Goal: Navigation & Orientation: Find specific page/section

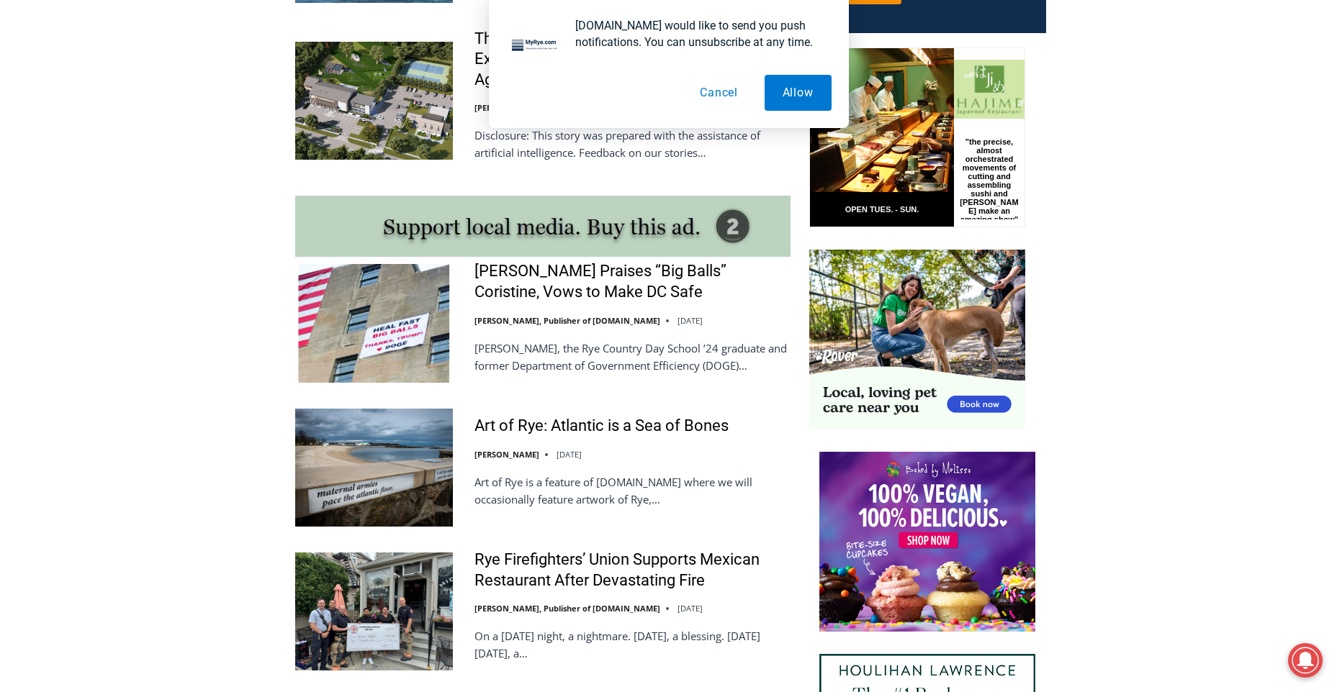
scroll to position [1342, 0]
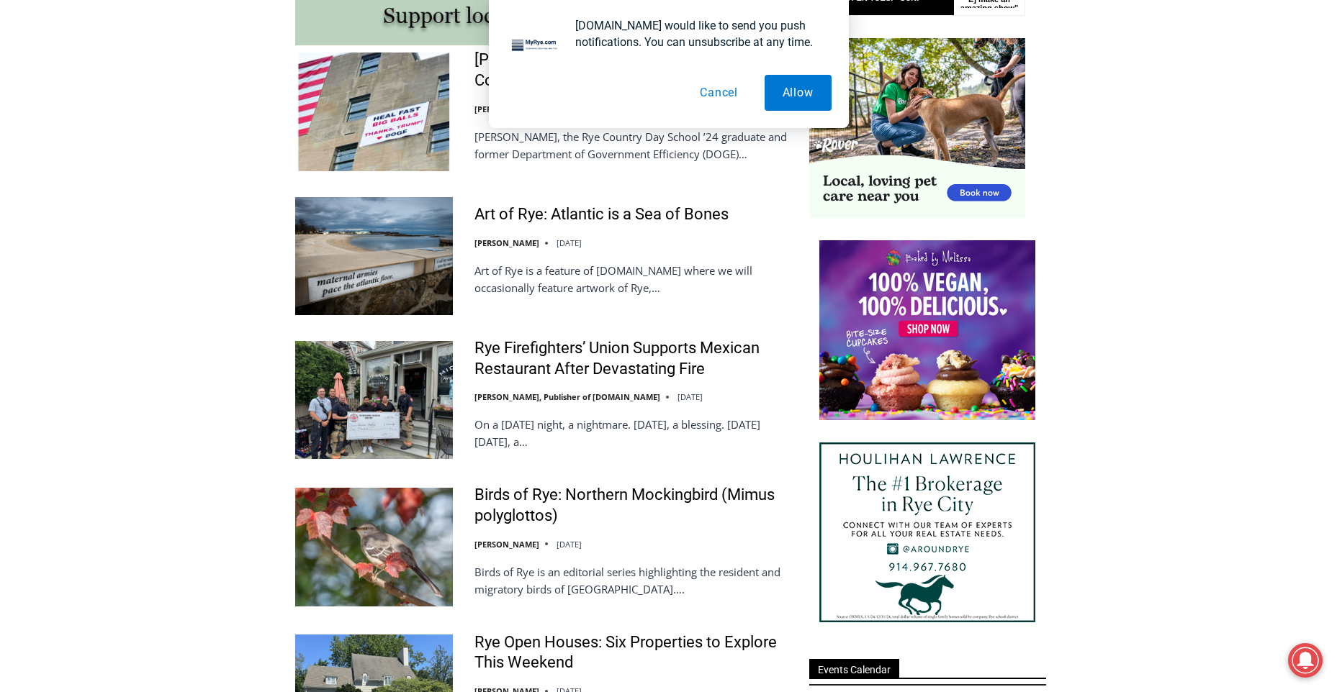
drag, startPoint x: 730, startPoint y: 83, endPoint x: 721, endPoint y: 91, distance: 12.7
click at [728, 86] on button "Cancel" at bounding box center [719, 93] width 74 height 36
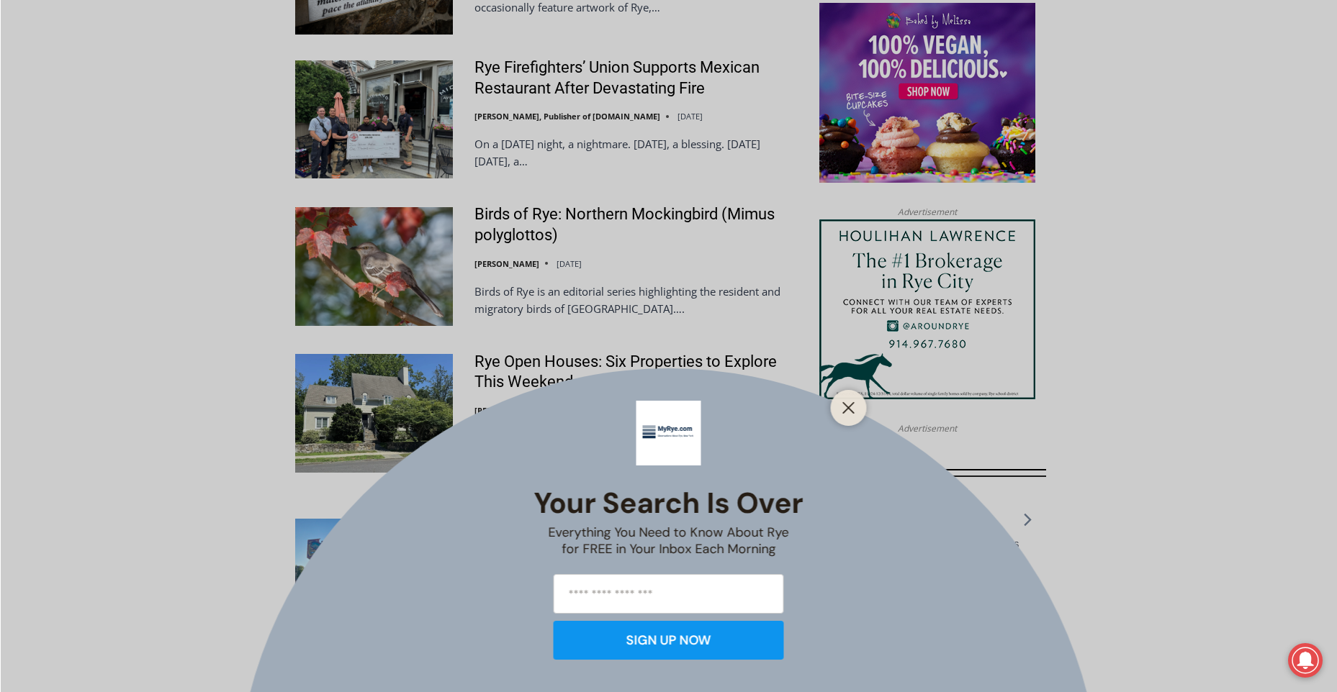
scroll to position [1630, 0]
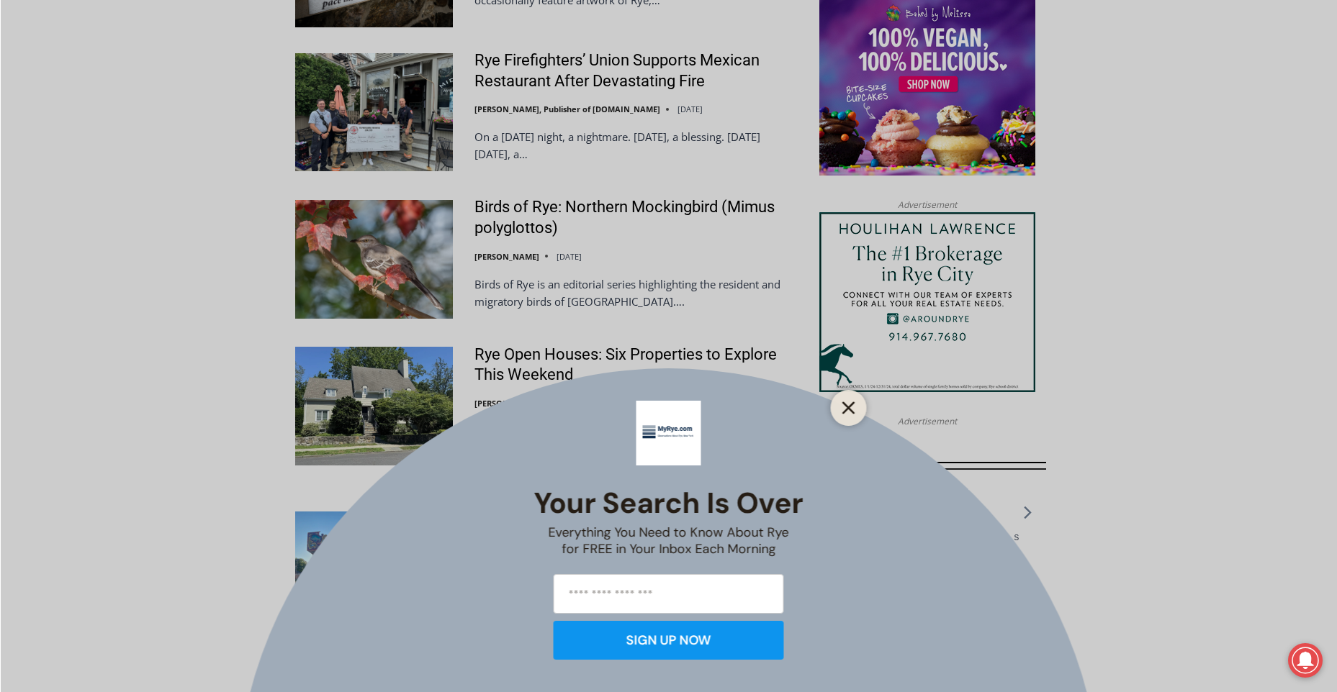
click at [858, 407] on div at bounding box center [849, 408] width 36 height 36
click at [835, 408] on div at bounding box center [849, 408] width 36 height 36
click at [849, 407] on line "Close" at bounding box center [848, 408] width 10 height 10
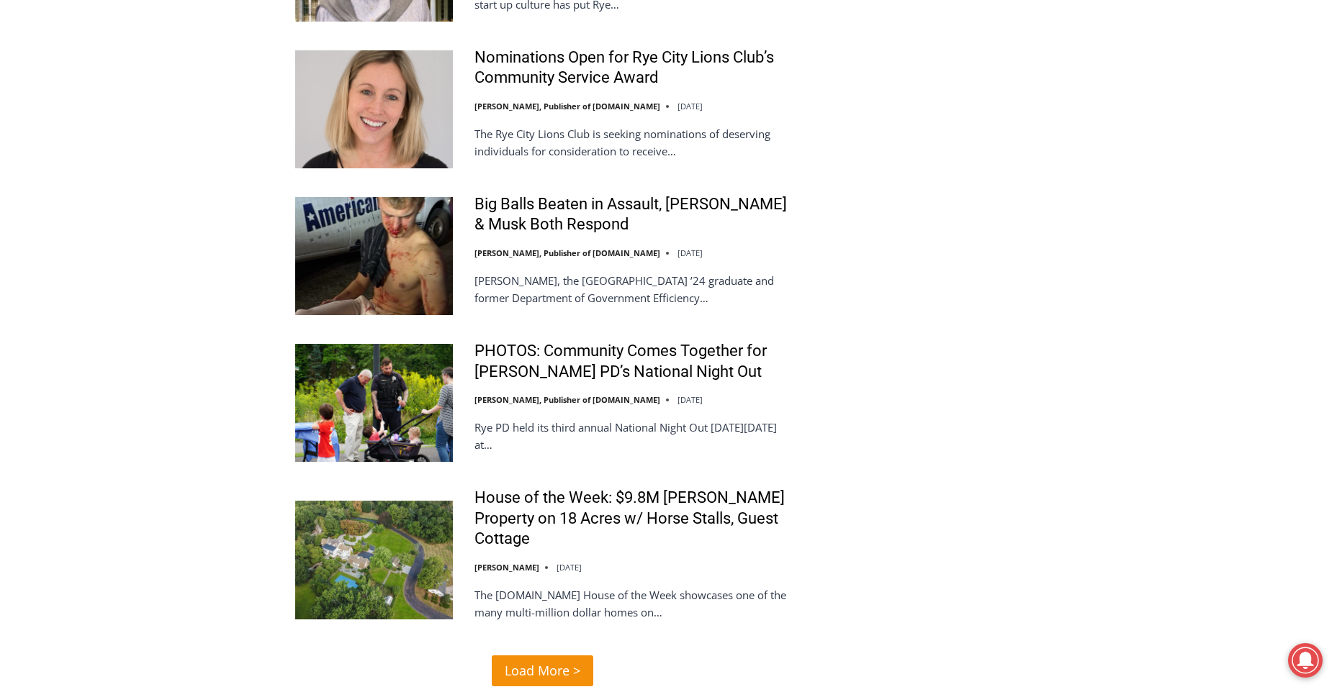
scroll to position [3429, 0]
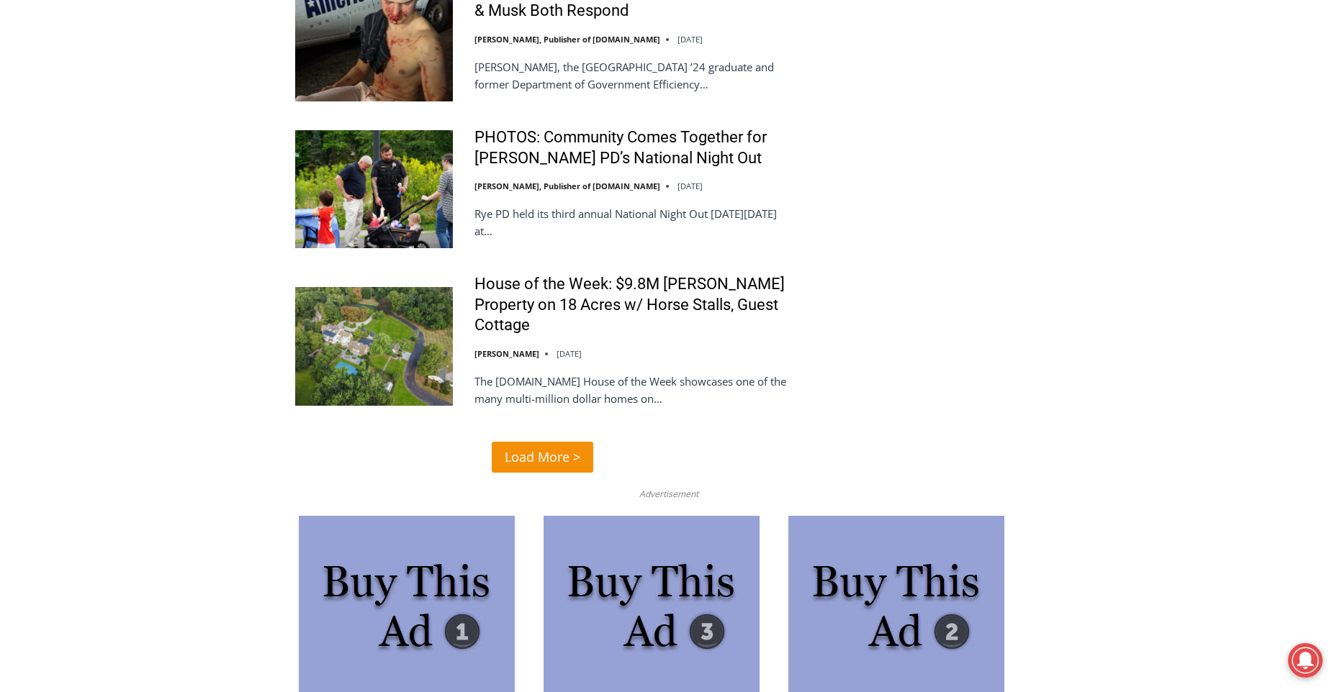
click at [535, 447] on span "Load More >" at bounding box center [543, 457] width 76 height 21
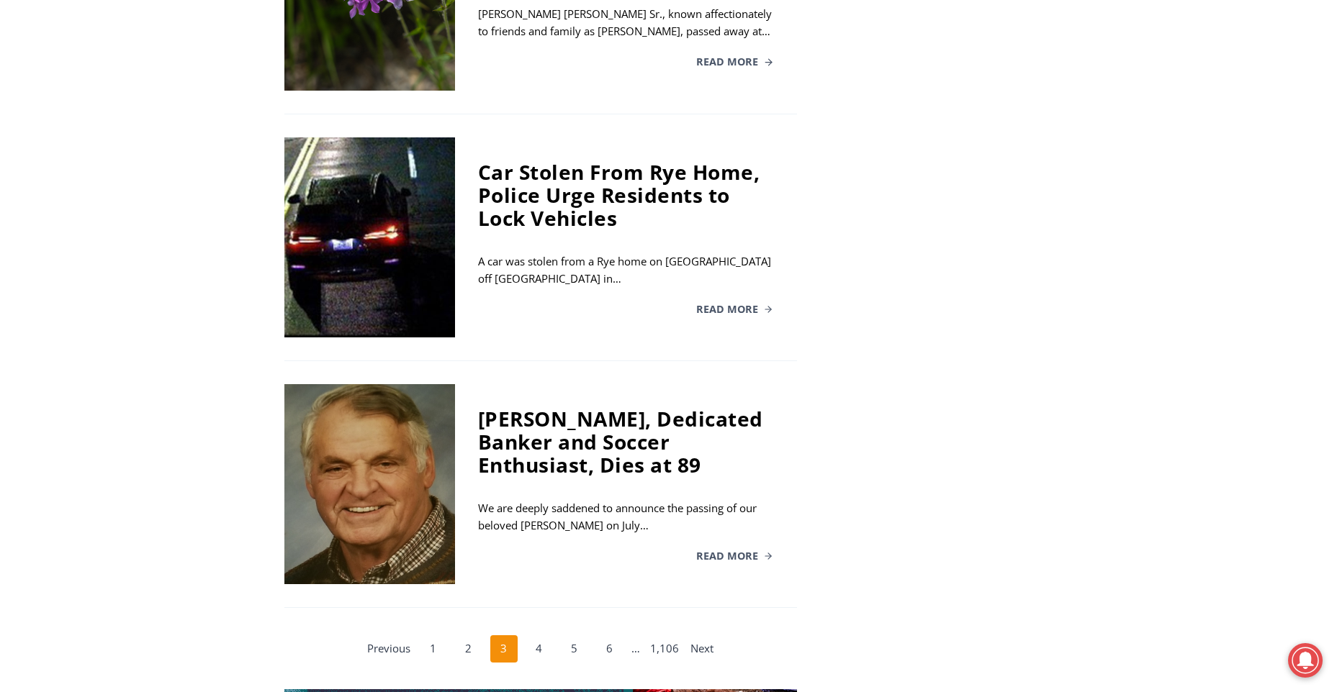
scroll to position [2807, 0]
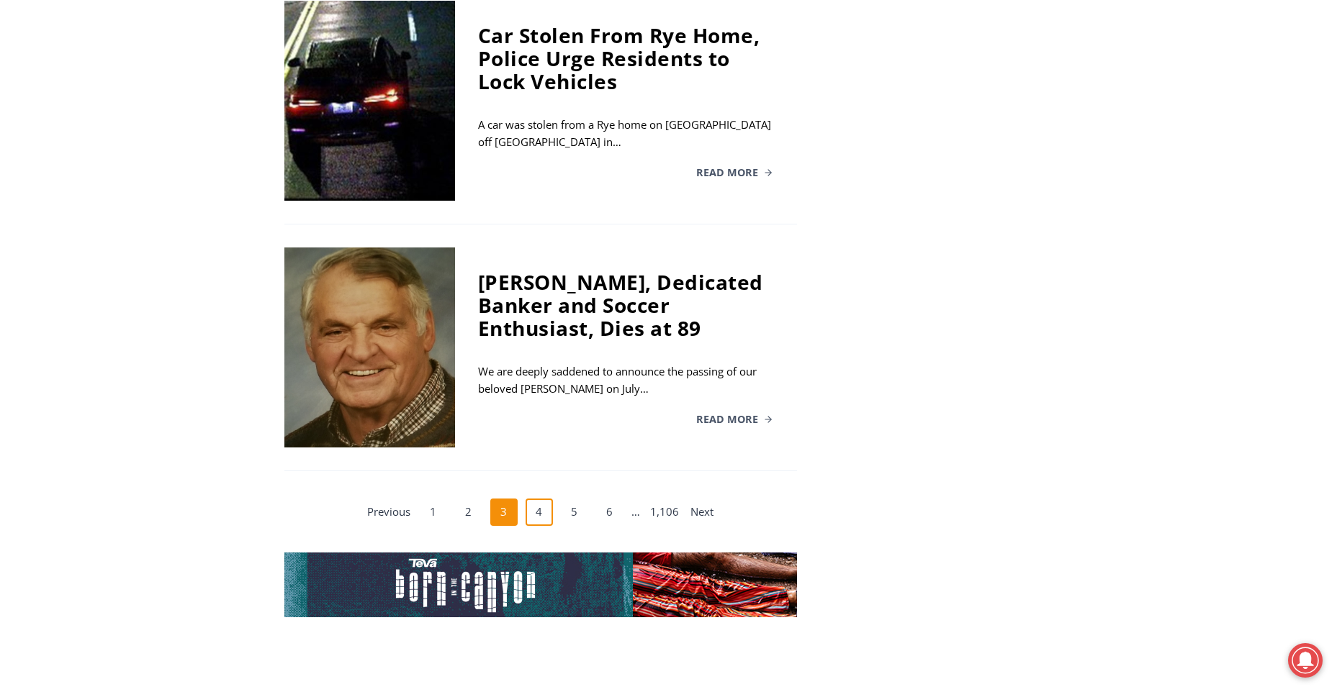
click at [541, 511] on link "4" at bounding box center [538, 512] width 27 height 27
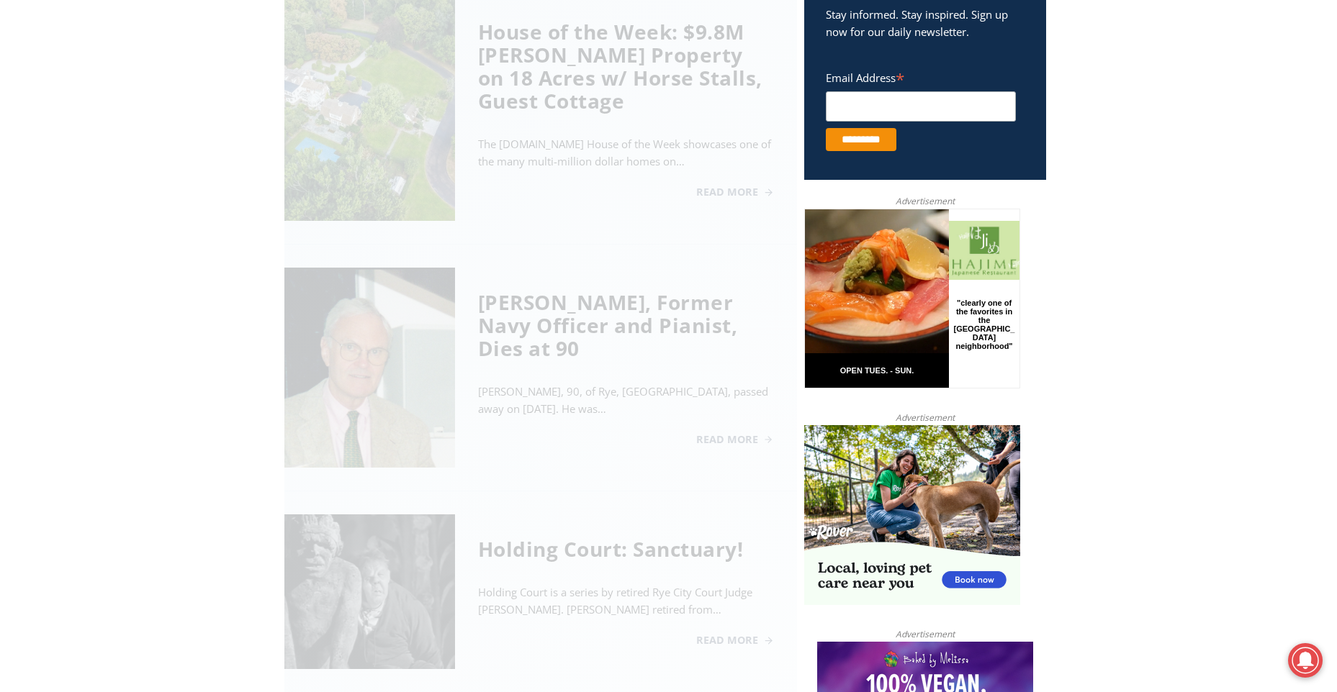
scroll to position [581, 0]
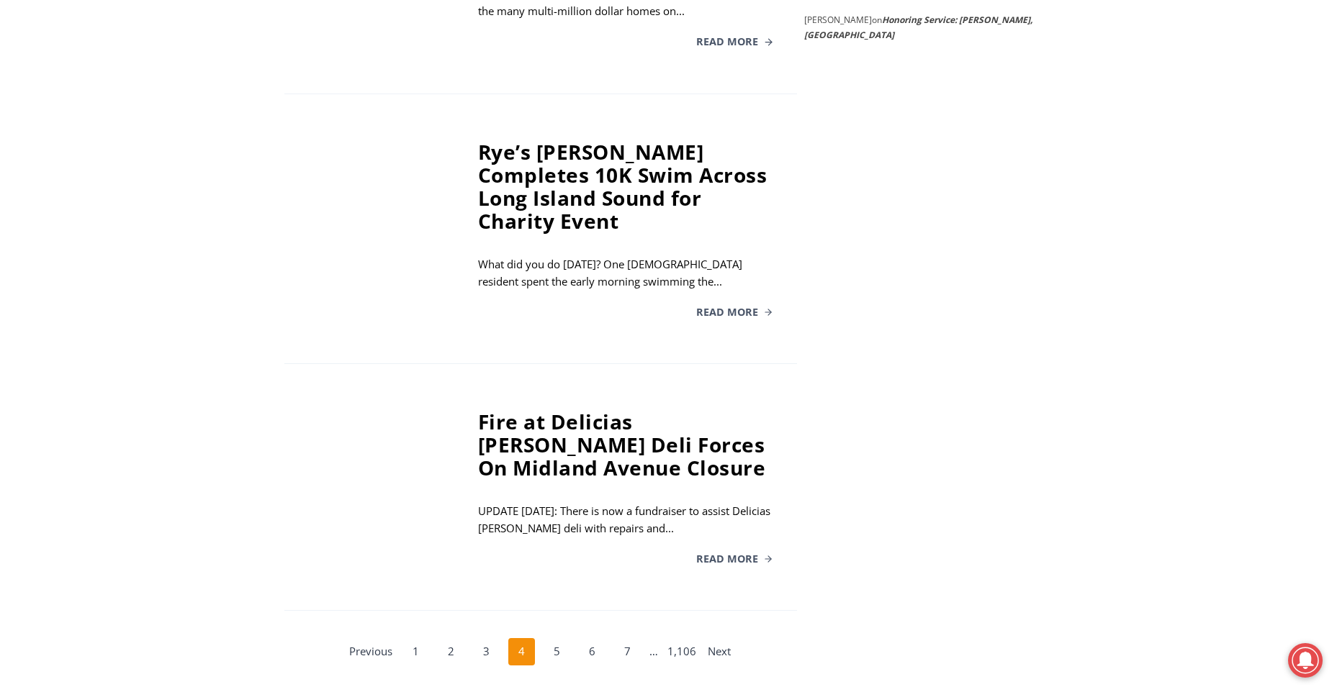
scroll to position [2740, 0]
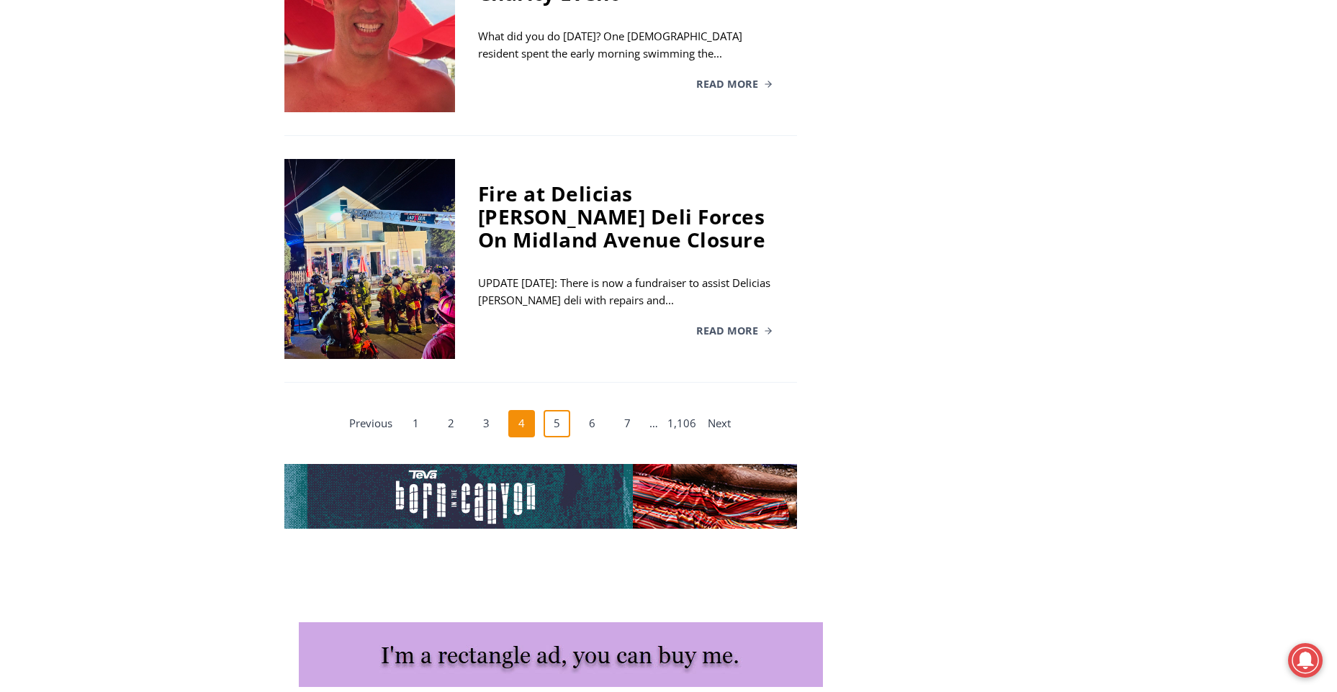
click at [558, 410] on link "5" at bounding box center [556, 423] width 27 height 27
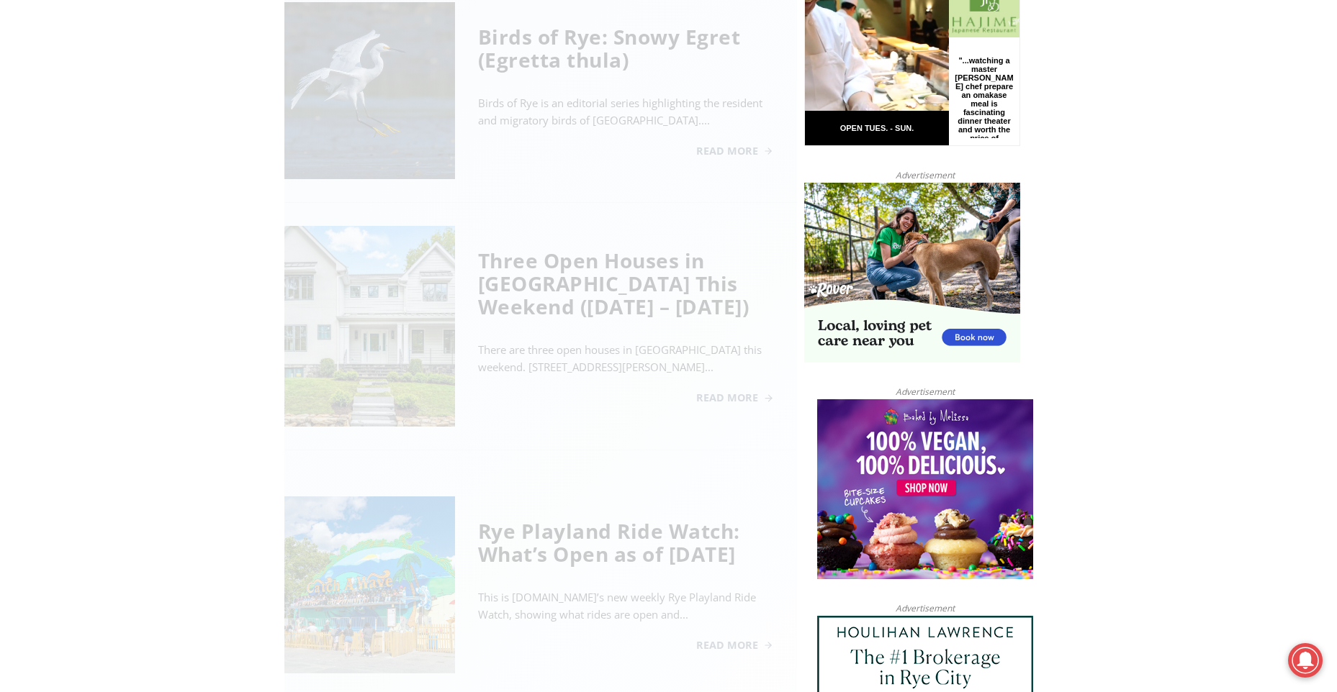
scroll to position [581, 0]
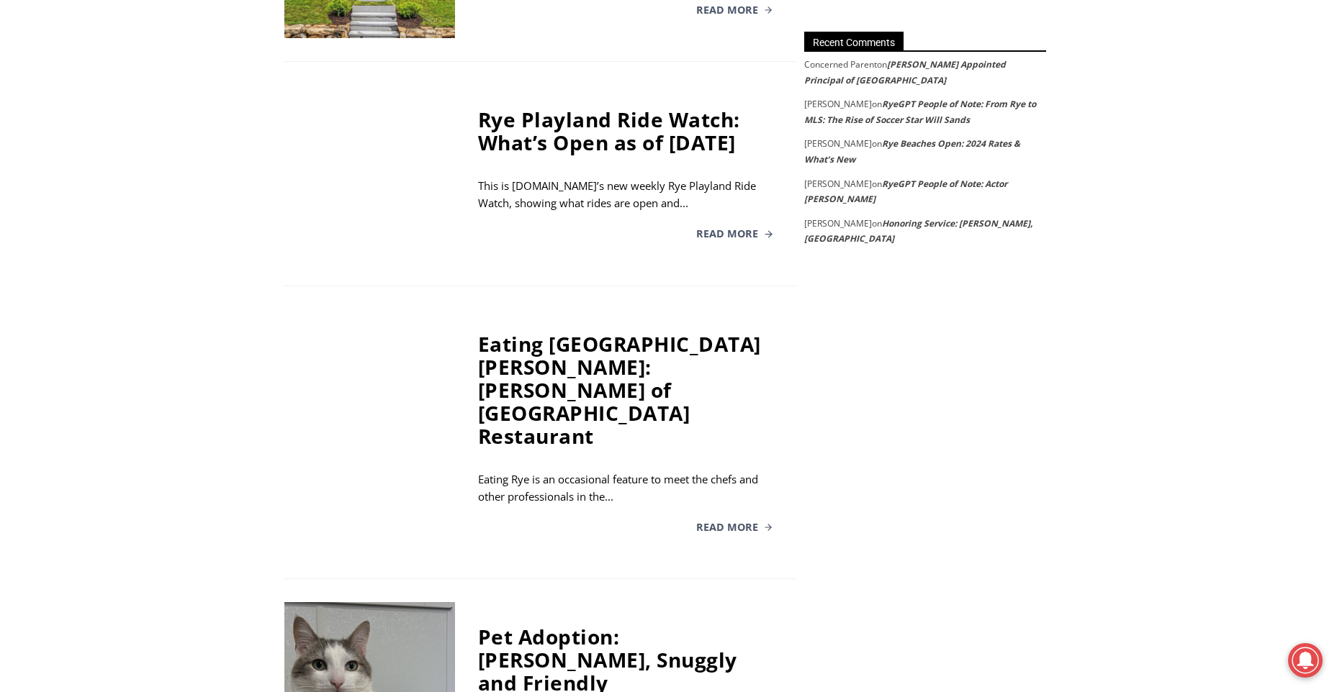
scroll to position [2740, 0]
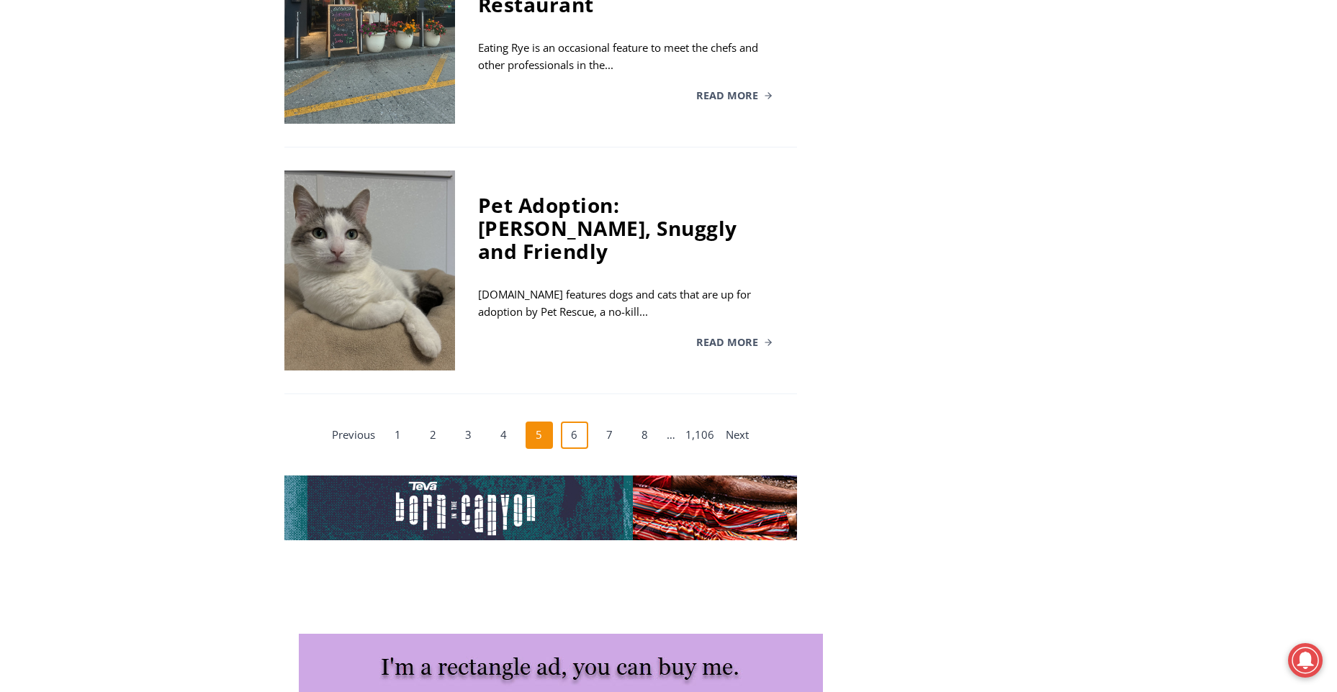
click at [572, 422] on link "6" at bounding box center [574, 435] width 27 height 27
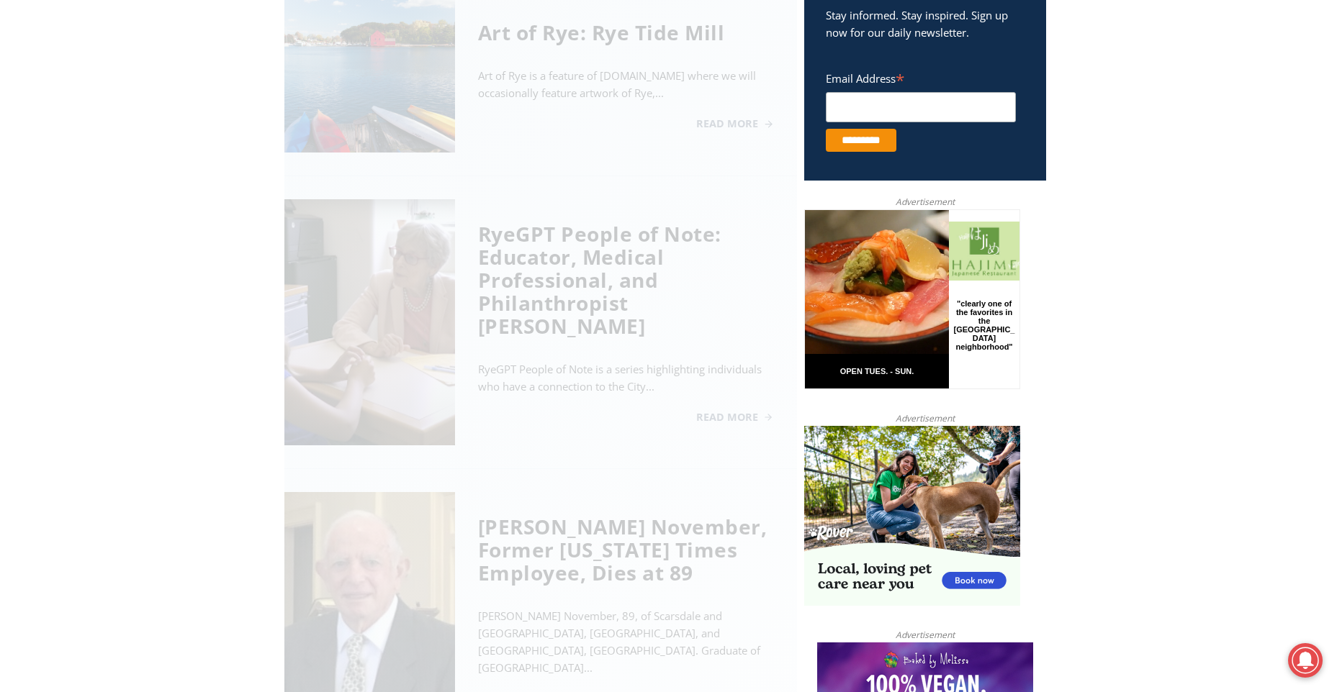
scroll to position [581, 0]
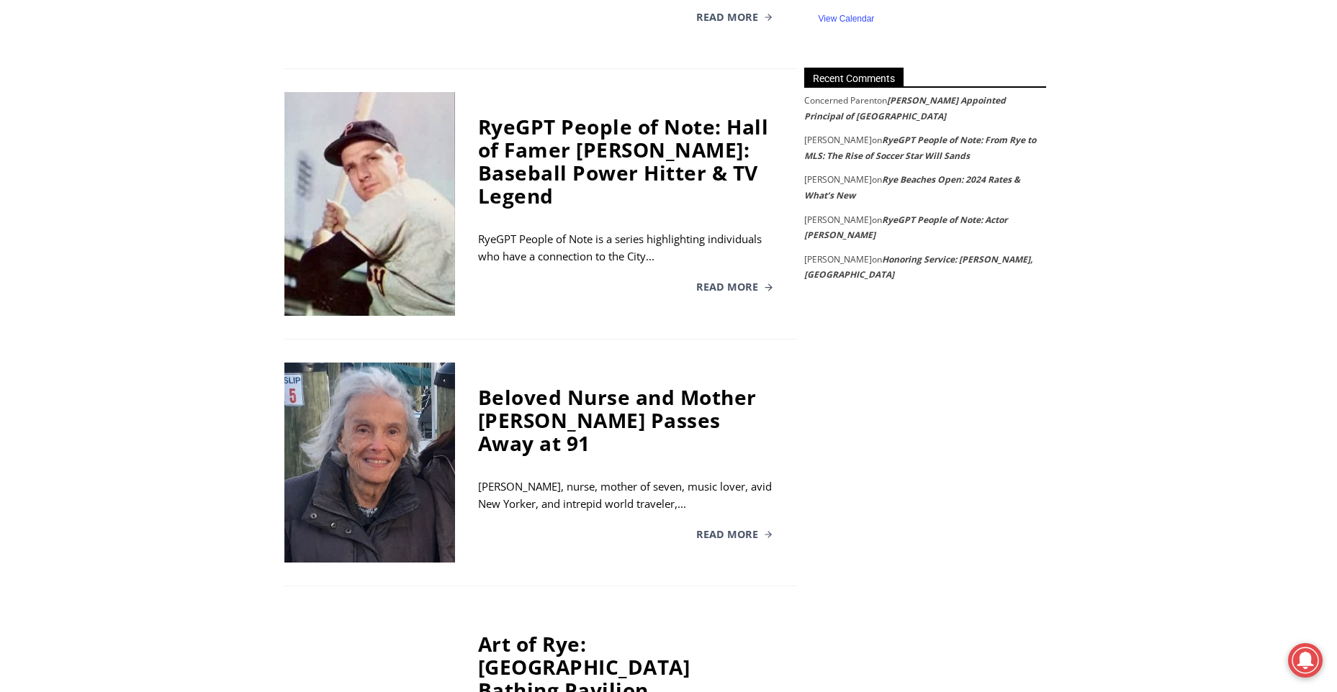
scroll to position [2452, 0]
